Goal: Navigation & Orientation: Find specific page/section

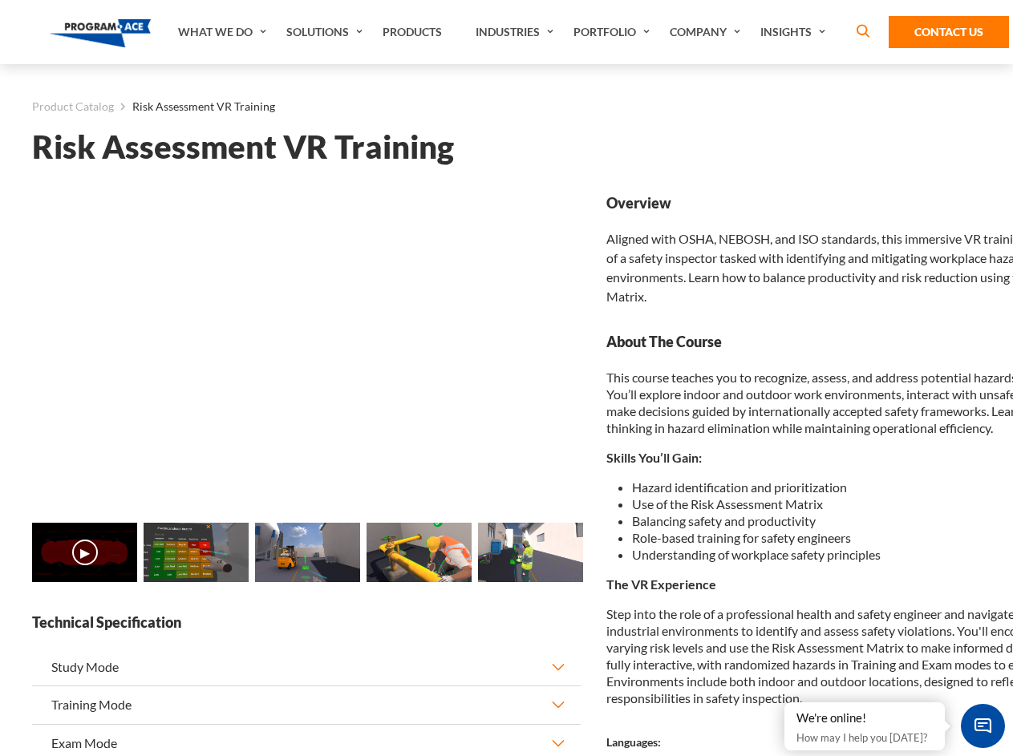
click at [326, 32] on link "Solutions" at bounding box center [326, 32] width 96 height 64
click at [0, 0] on div "AI & Computer Vision Solutions Computer Vision Quality Control AI tools for fas…" at bounding box center [0, 0] width 0 height 0
click at [0, 0] on div "AI & Computer Vision Solutions Virtual Training Solutions Virtual Tour Solution…" at bounding box center [0, 0] width 0 height 0
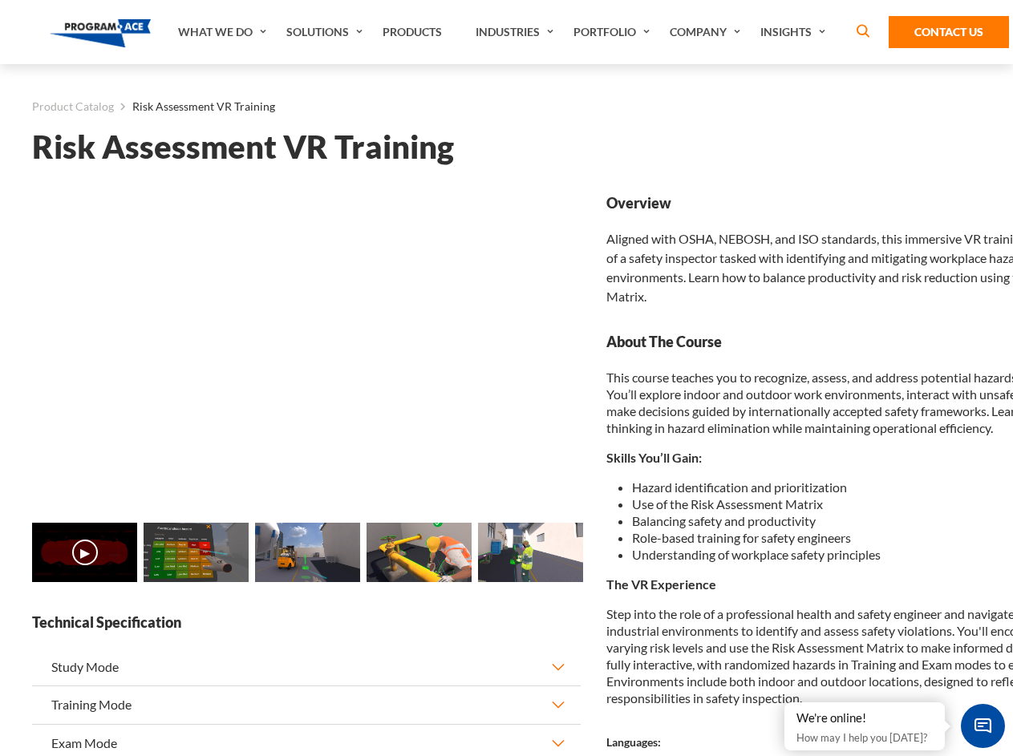
click at [0, 0] on div "AI & Computer Vision Solutions Virtual Training Solutions Virtual Tour Solution…" at bounding box center [0, 0] width 0 height 0
click at [0, 0] on div "AI & Computer Vision Solutions Computer Vision Quality Control AI tools for fas…" at bounding box center [0, 0] width 0 height 0
